Goal: Task Accomplishment & Management: Use online tool/utility

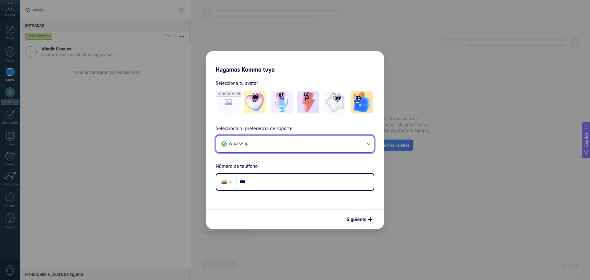
click at [342, 141] on button "WhatsApp" at bounding box center [294, 144] width 157 height 17
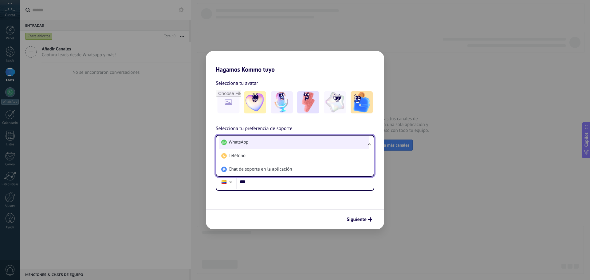
click at [287, 143] on li "WhatsApp" at bounding box center [294, 143] width 150 height 14
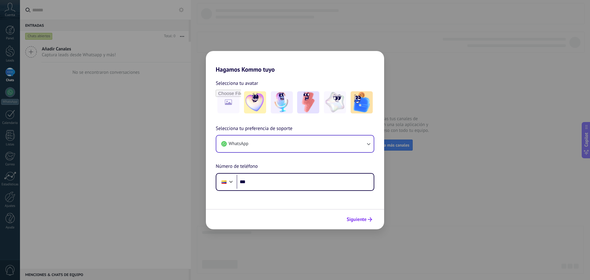
click at [367, 222] on button "Siguiente" at bounding box center [359, 219] width 31 height 10
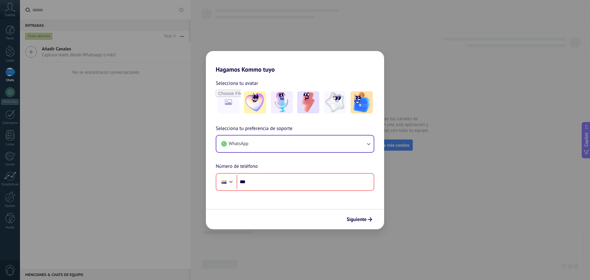
click at [230, 223] on div "Siguiente" at bounding box center [295, 219] width 178 height 20
